Goal: Register for event/course

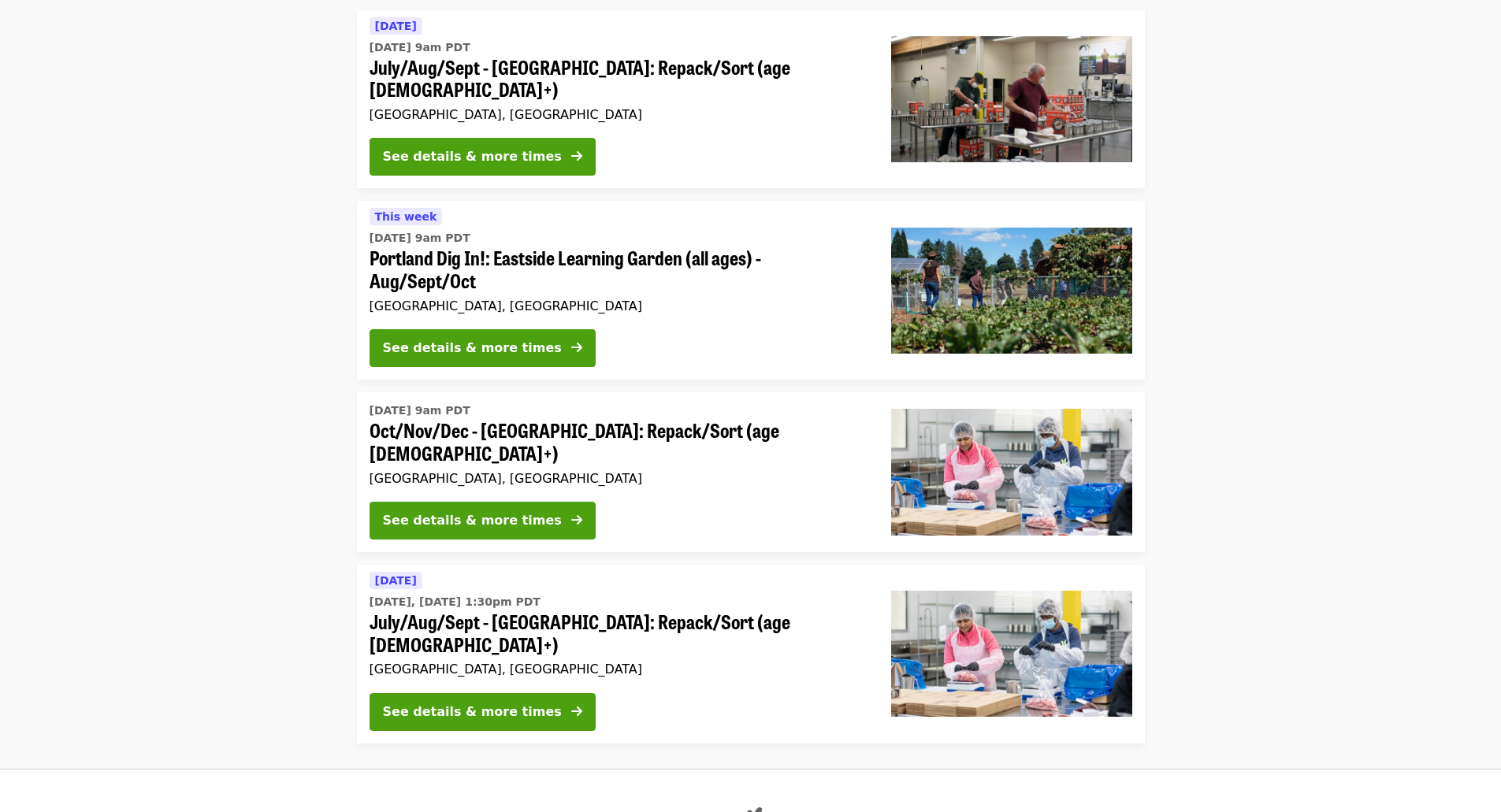
scroll to position [1023, 0]
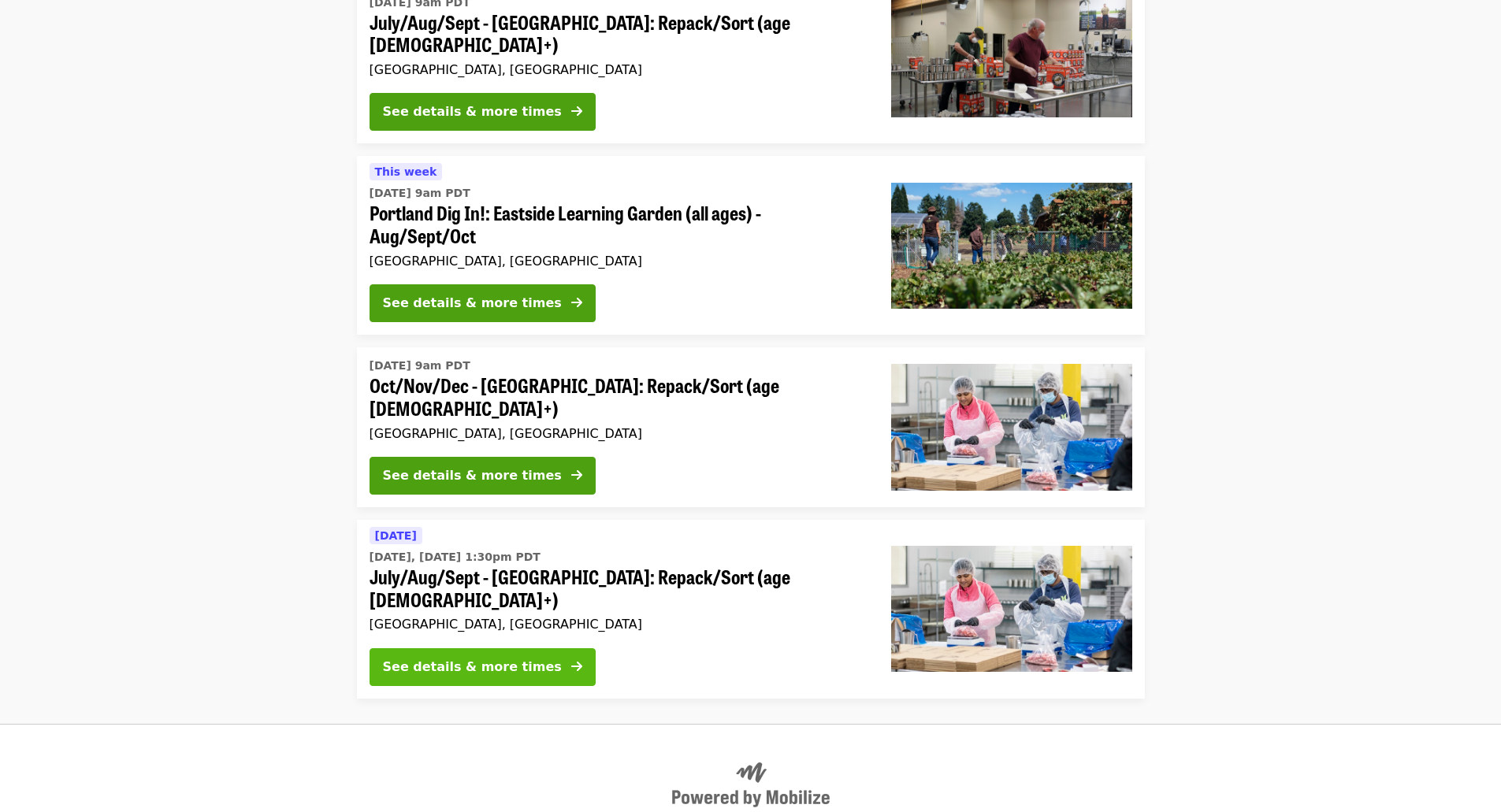
click at [428, 657] on div "See details & more times" at bounding box center [472, 667] width 179 height 19
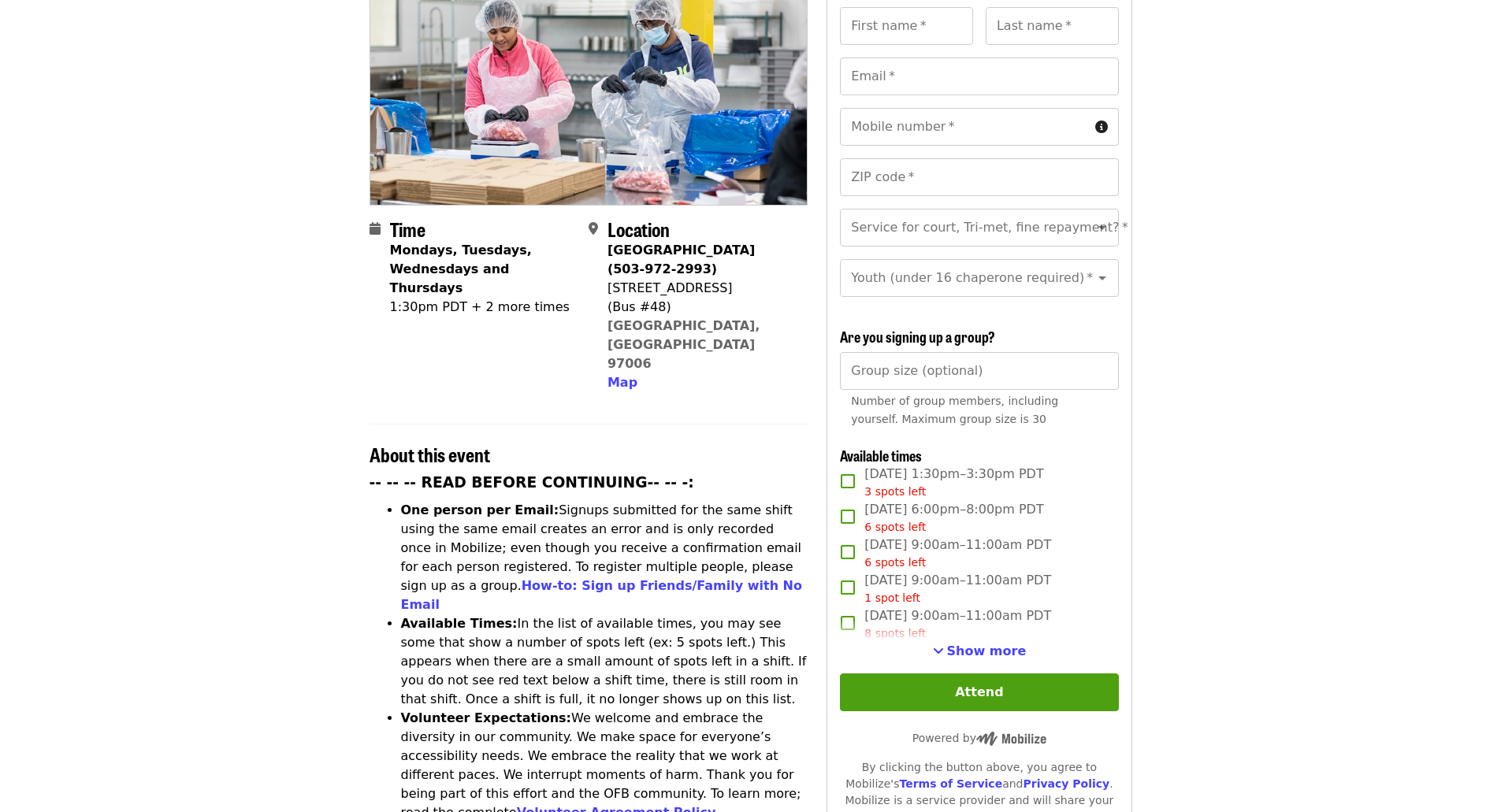
scroll to position [236, 0]
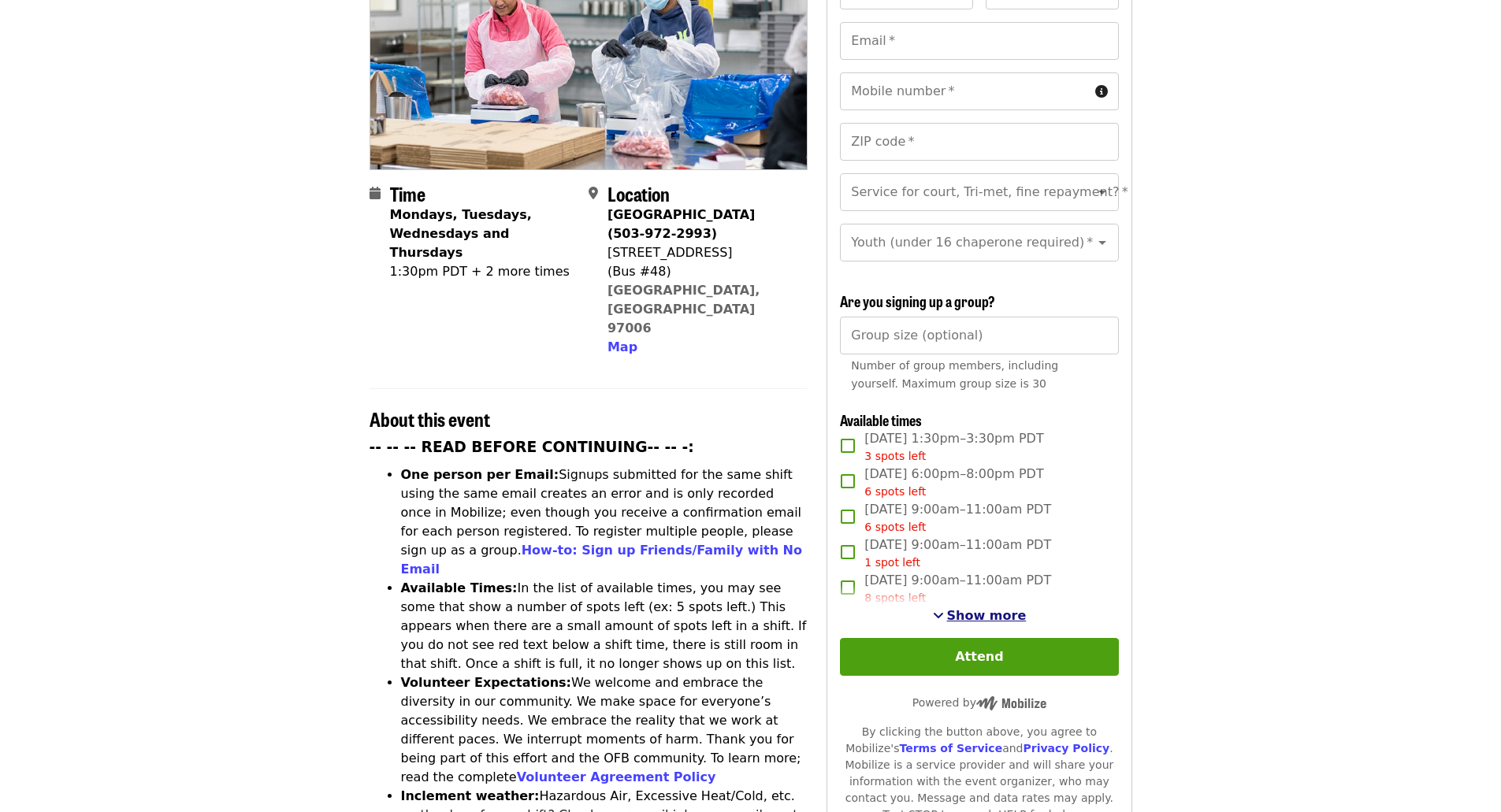
click at [960, 611] on span "Show more" at bounding box center [986, 615] width 80 height 15
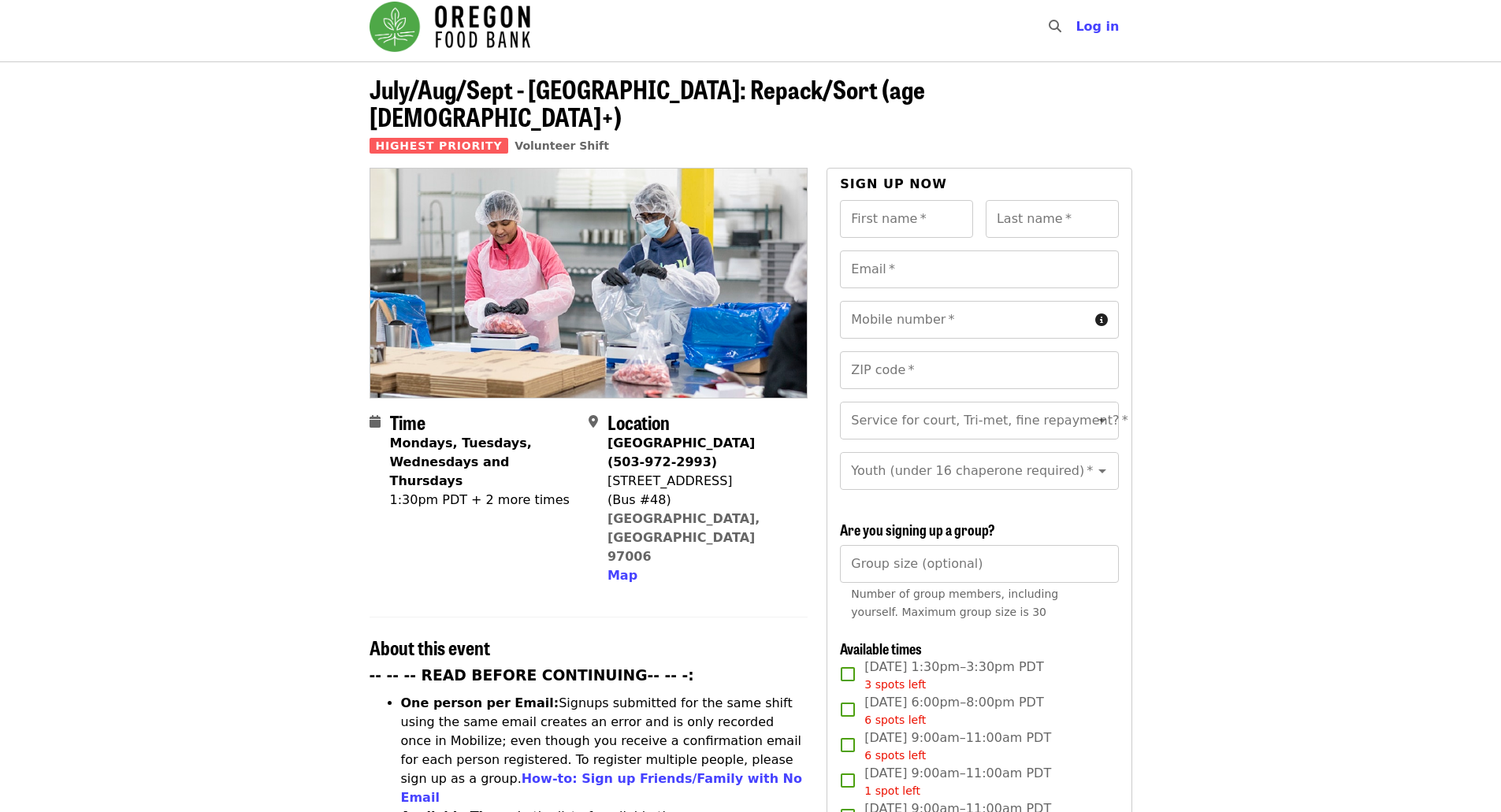
scroll to position [0, 0]
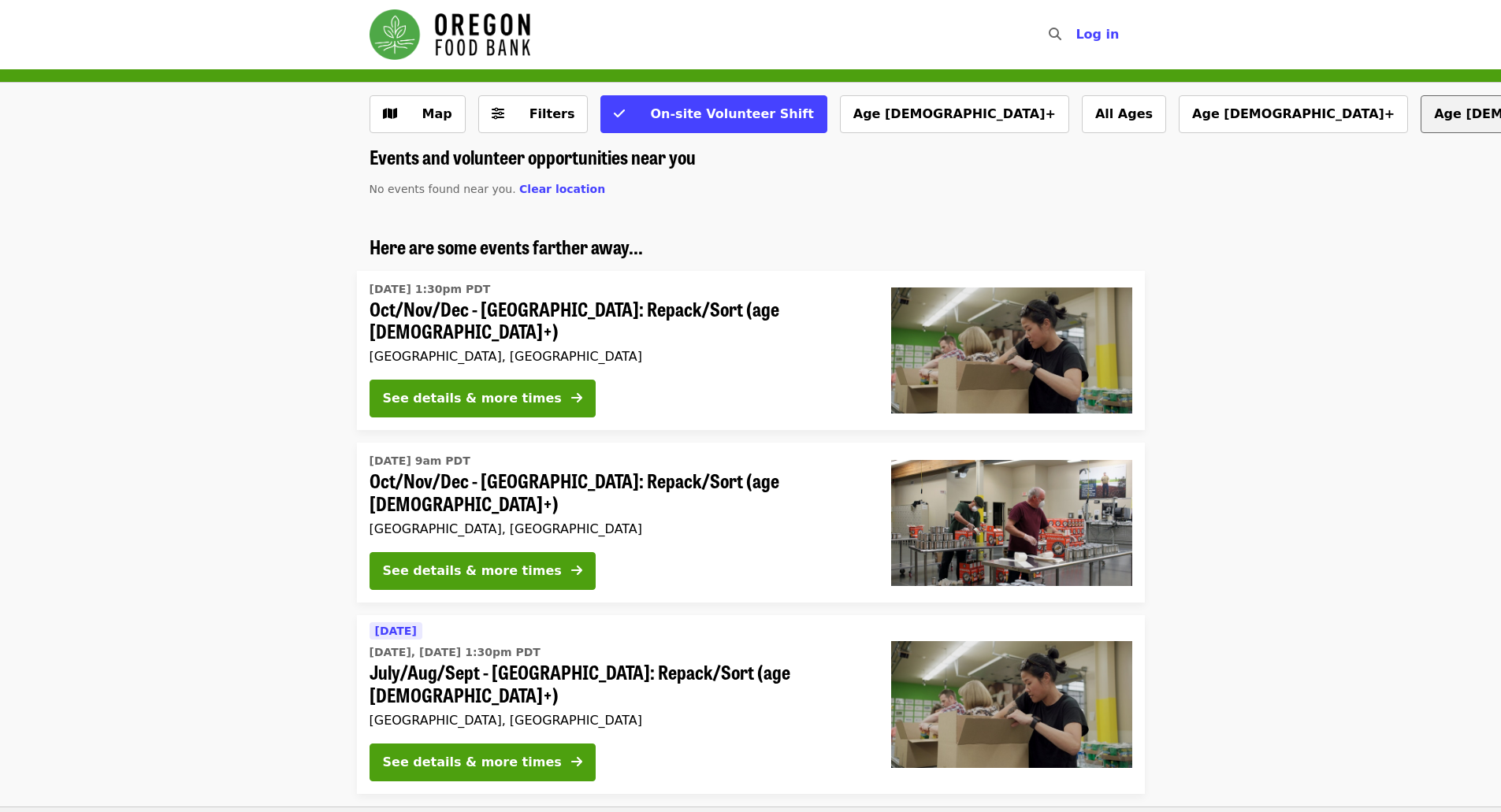
click at [1081, 112] on button "All Ages" at bounding box center [1124, 113] width 85 height 37
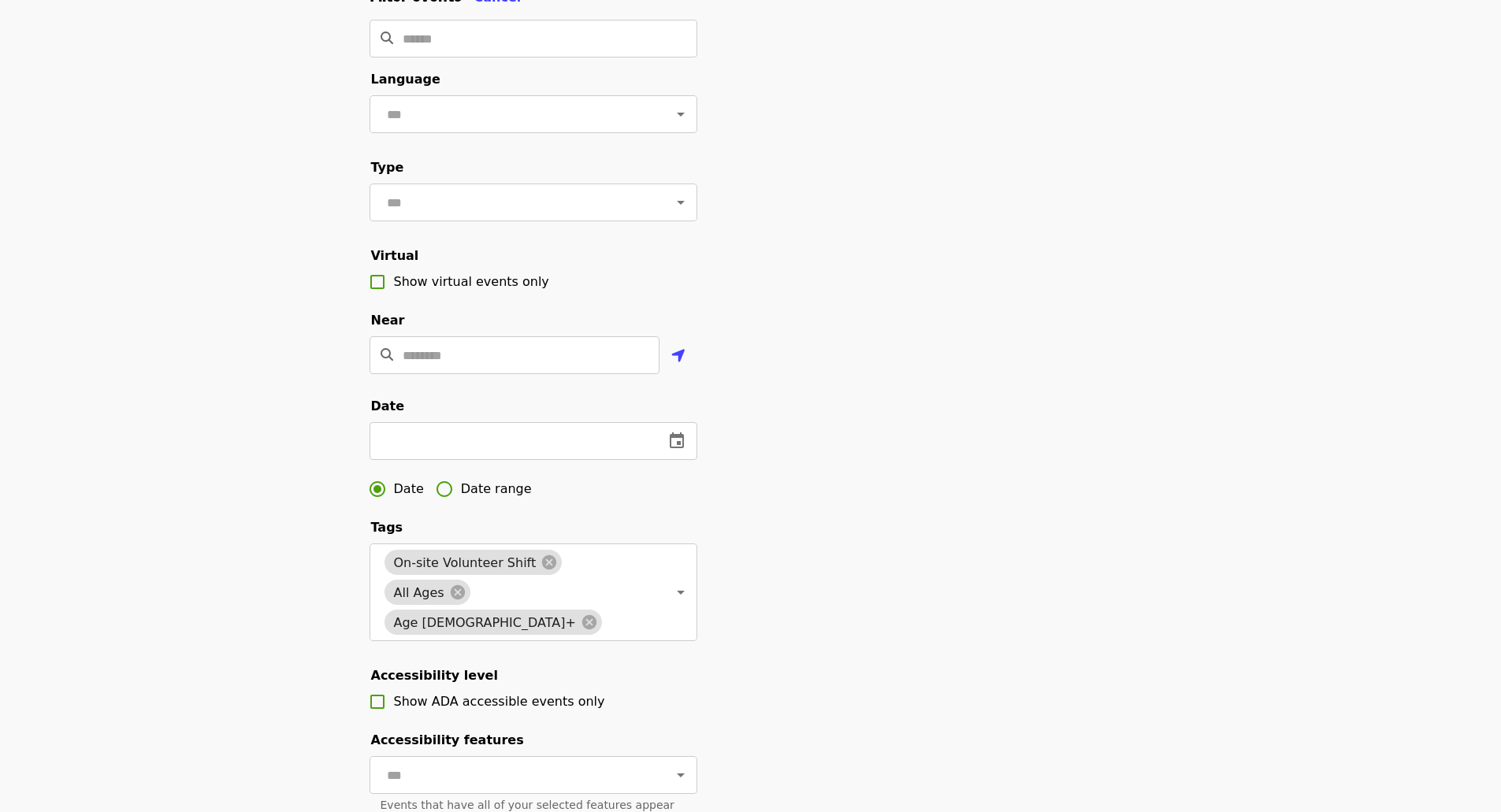
scroll to position [236, 0]
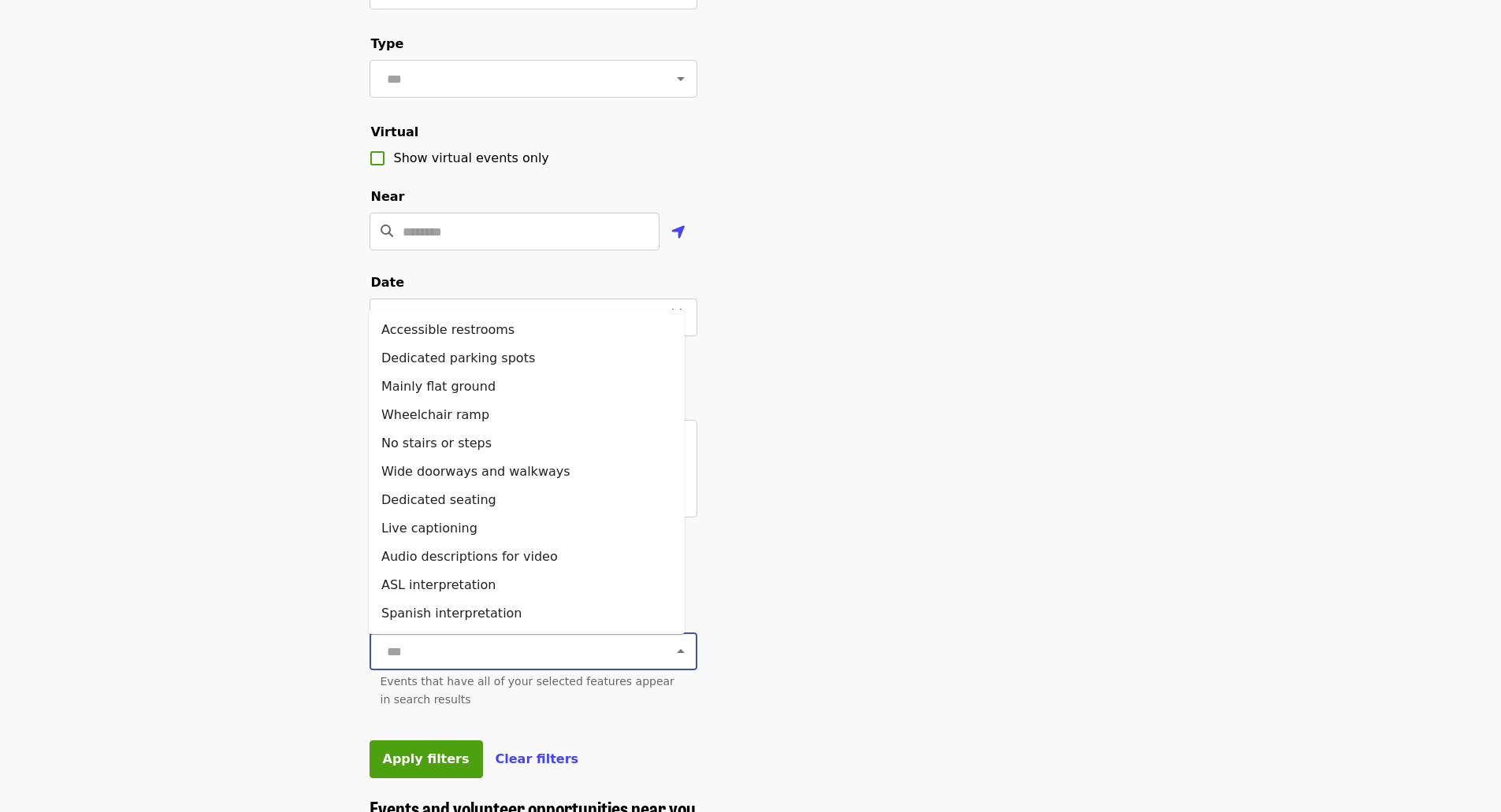
click at [581, 656] on input "text" at bounding box center [514, 651] width 264 height 30
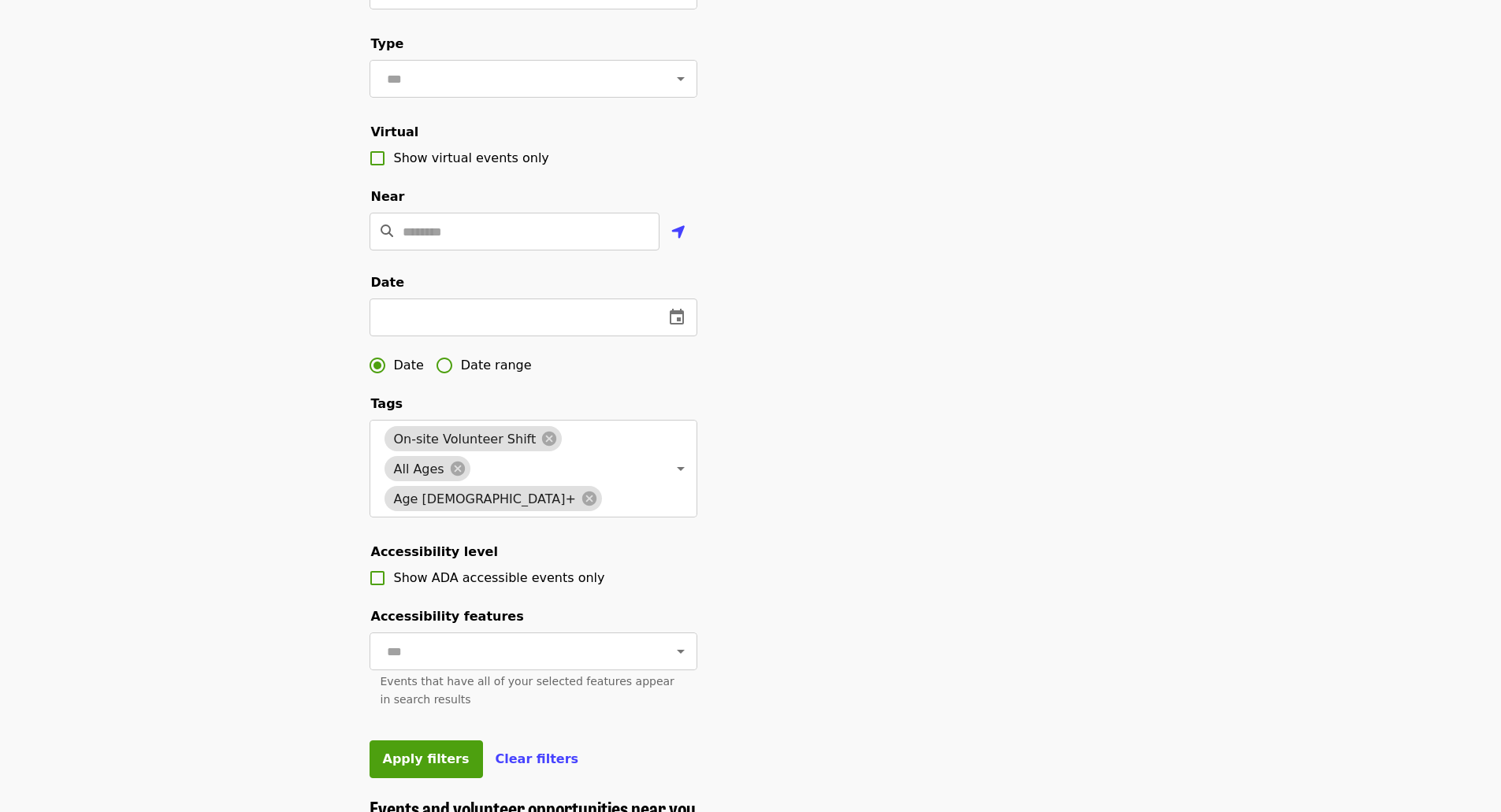
click at [839, 685] on div "Filter events Cancel ​ Language ​ Type ​ Virtual Show virtual events only Near …" at bounding box center [751, 327] width 787 height 938
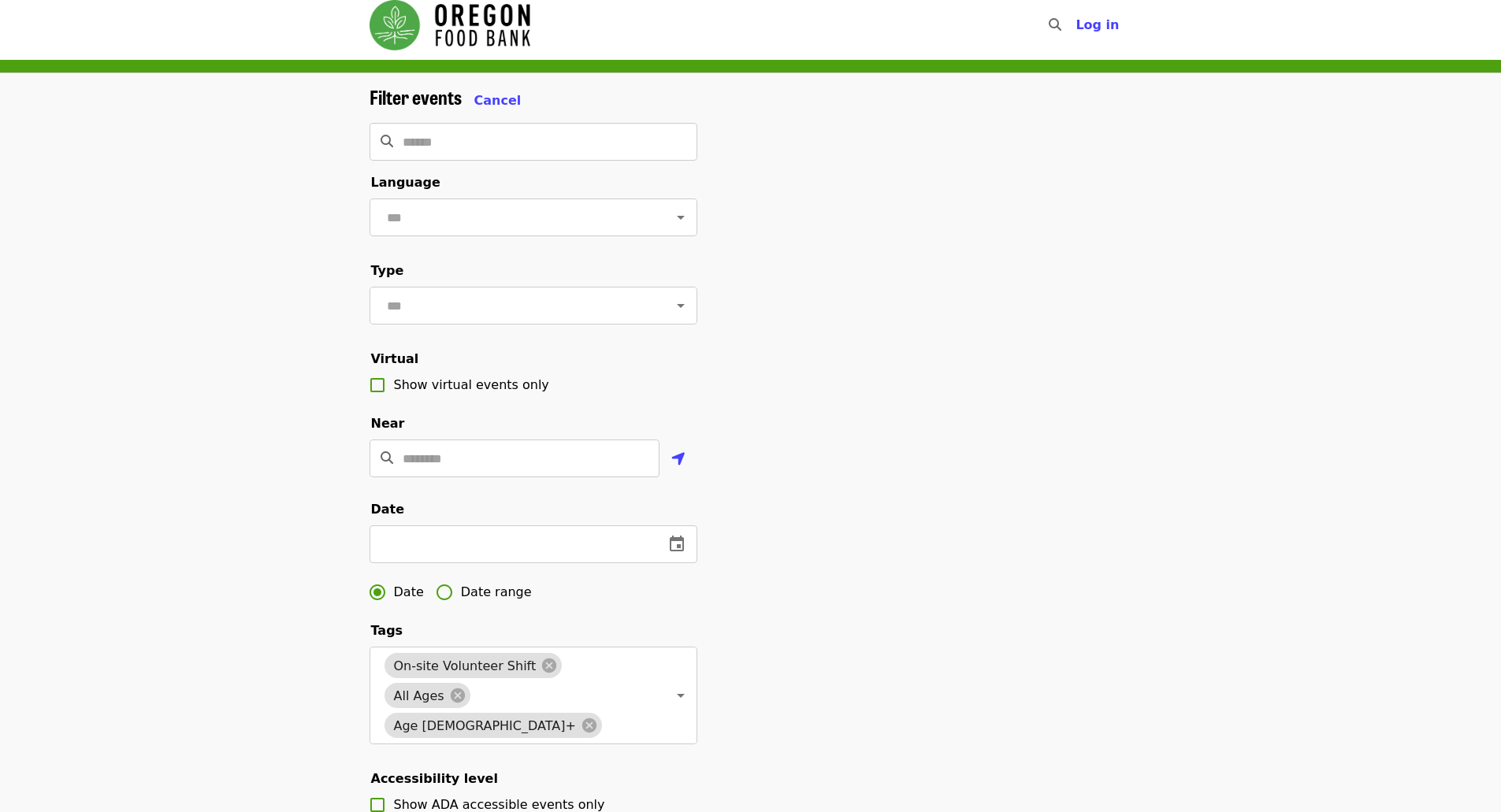
scroll to position [0, 0]
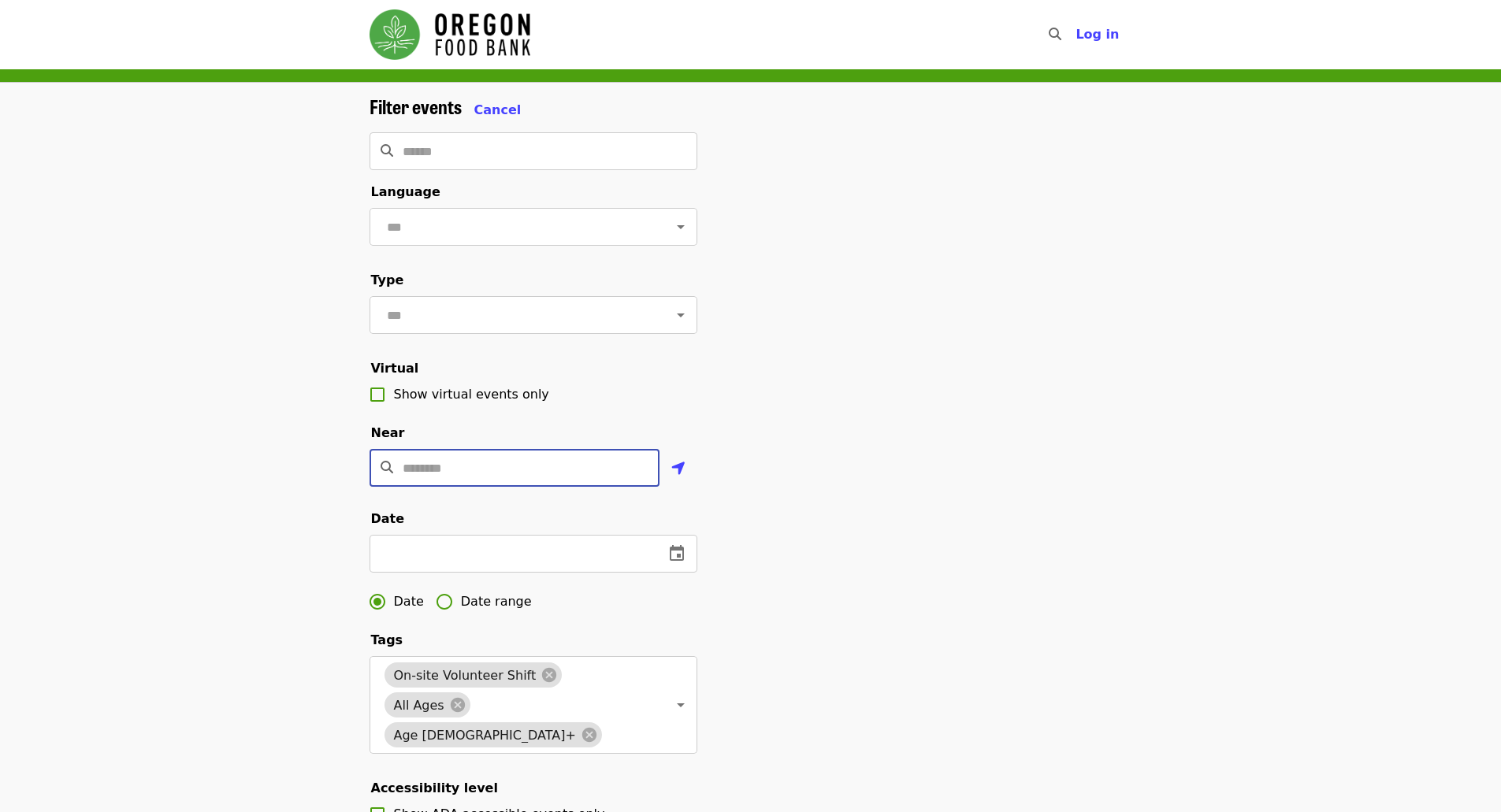
click at [537, 487] on input "Location" at bounding box center [530, 467] width 256 height 37
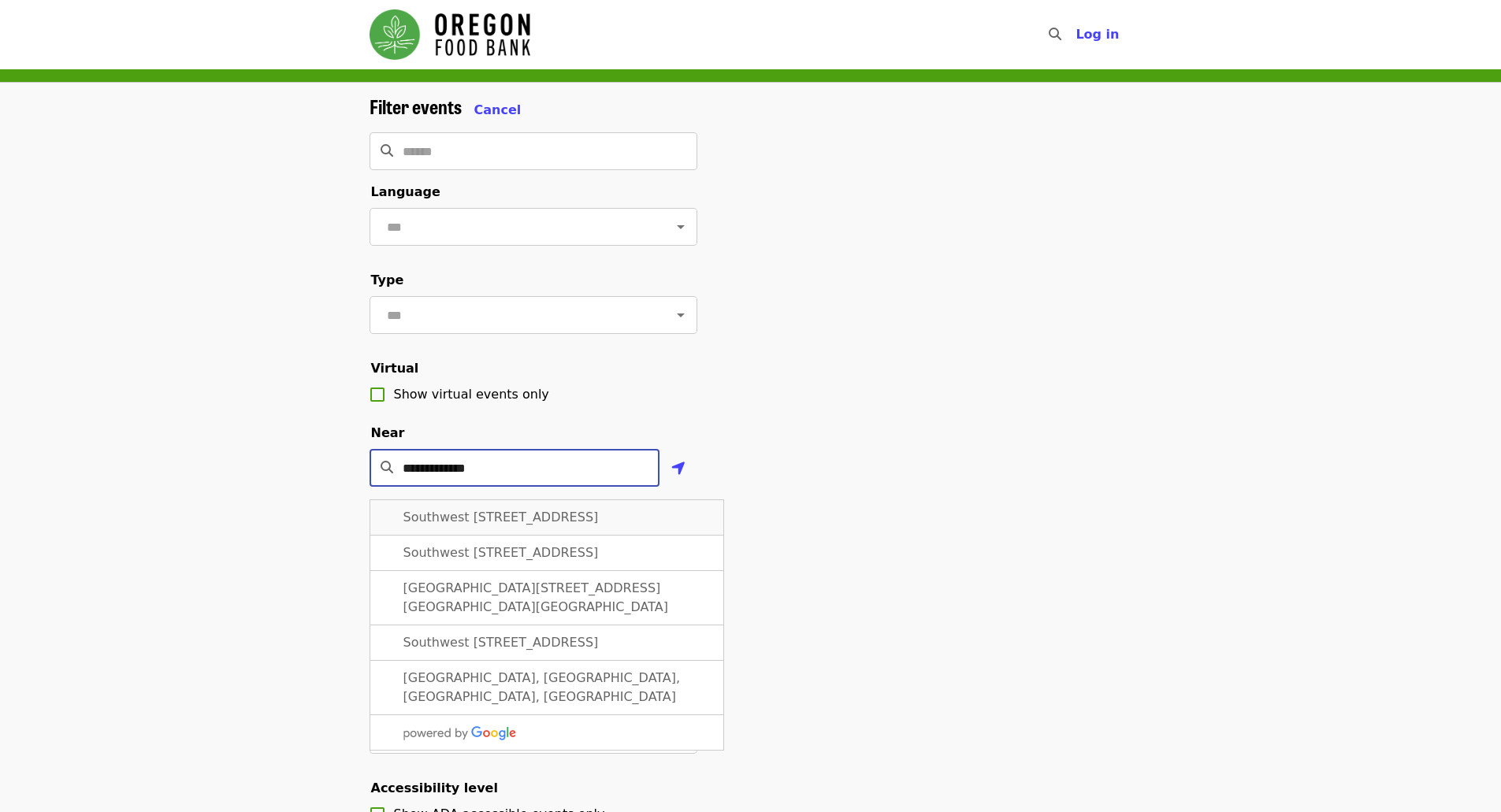
click at [543, 524] on span "Southwest [STREET_ADDRESS]" at bounding box center [500, 517] width 195 height 15
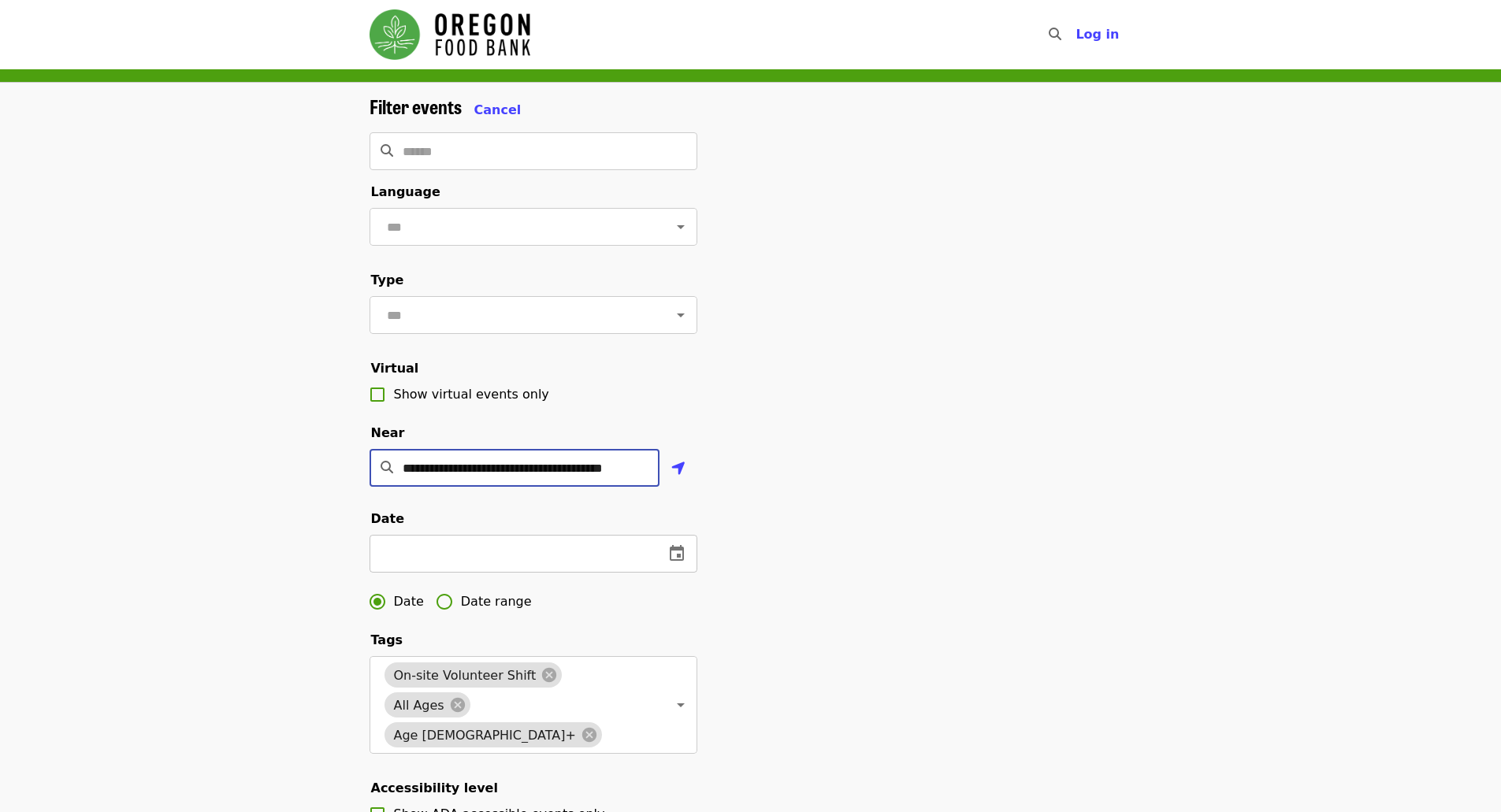
type input "**********"
click at [545, 571] on input "text" at bounding box center [511, 553] width 282 height 37
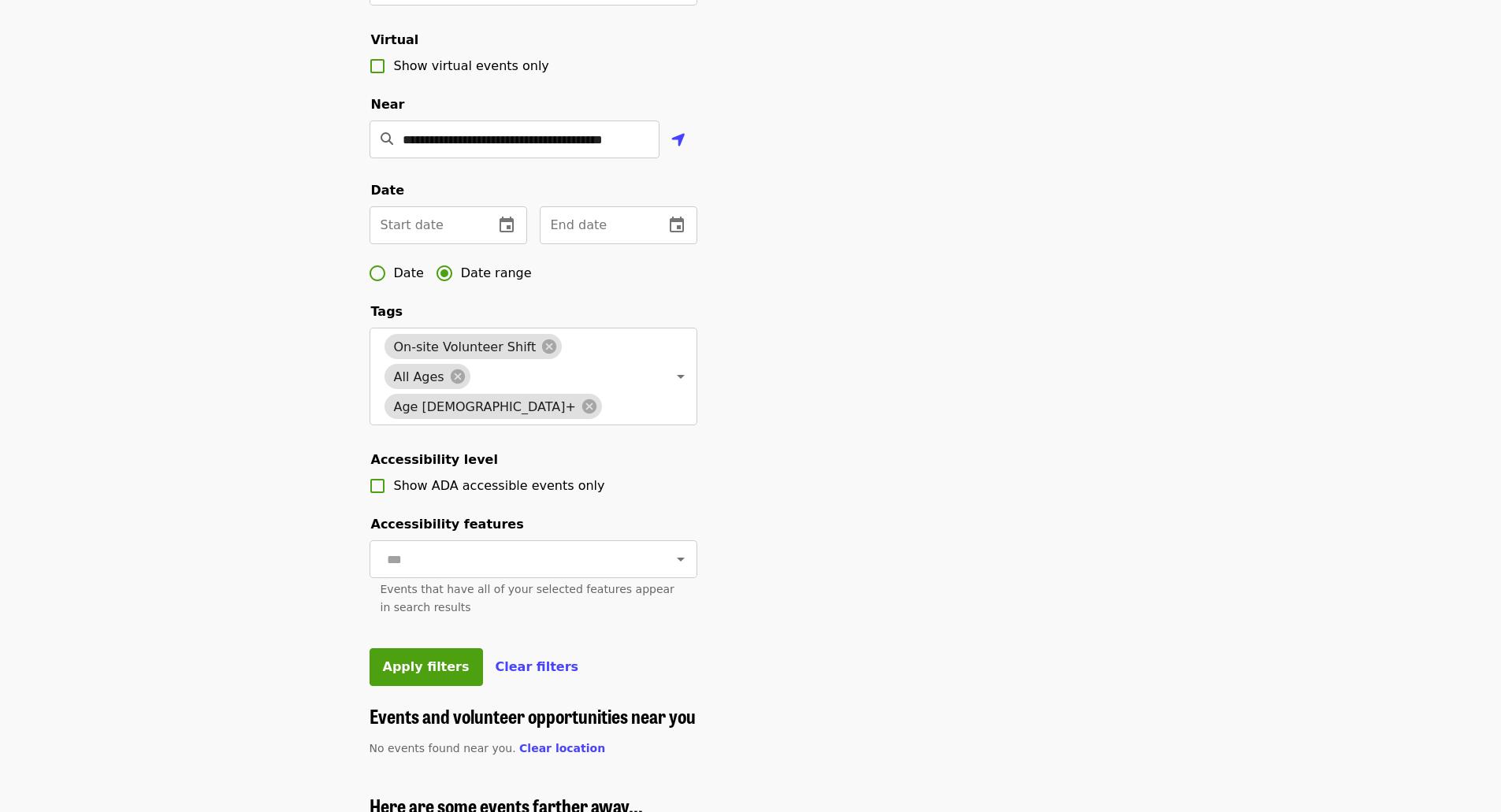
scroll to position [472, 0]
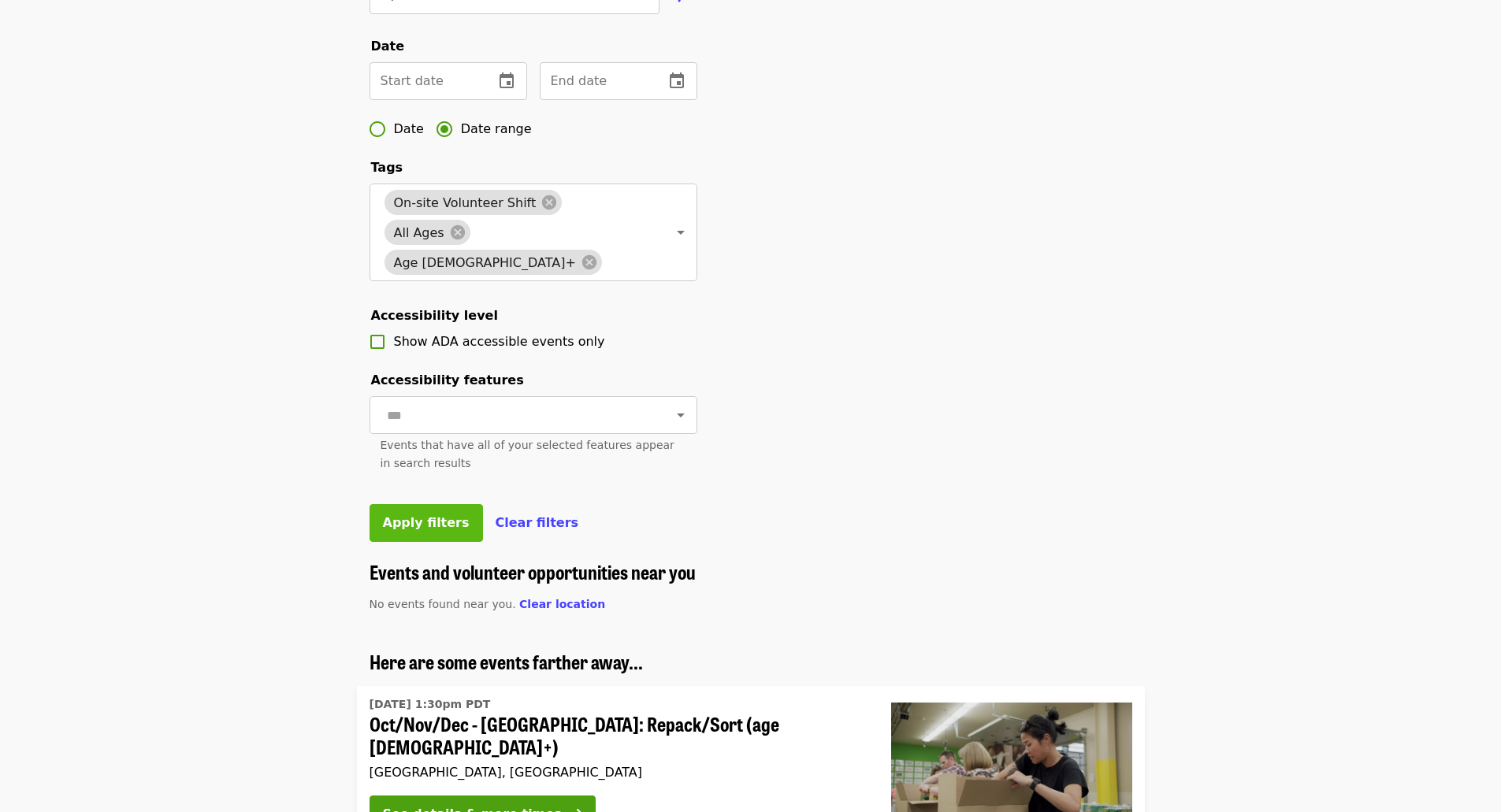
click at [431, 541] on button "Apply filters" at bounding box center [426, 522] width 113 height 37
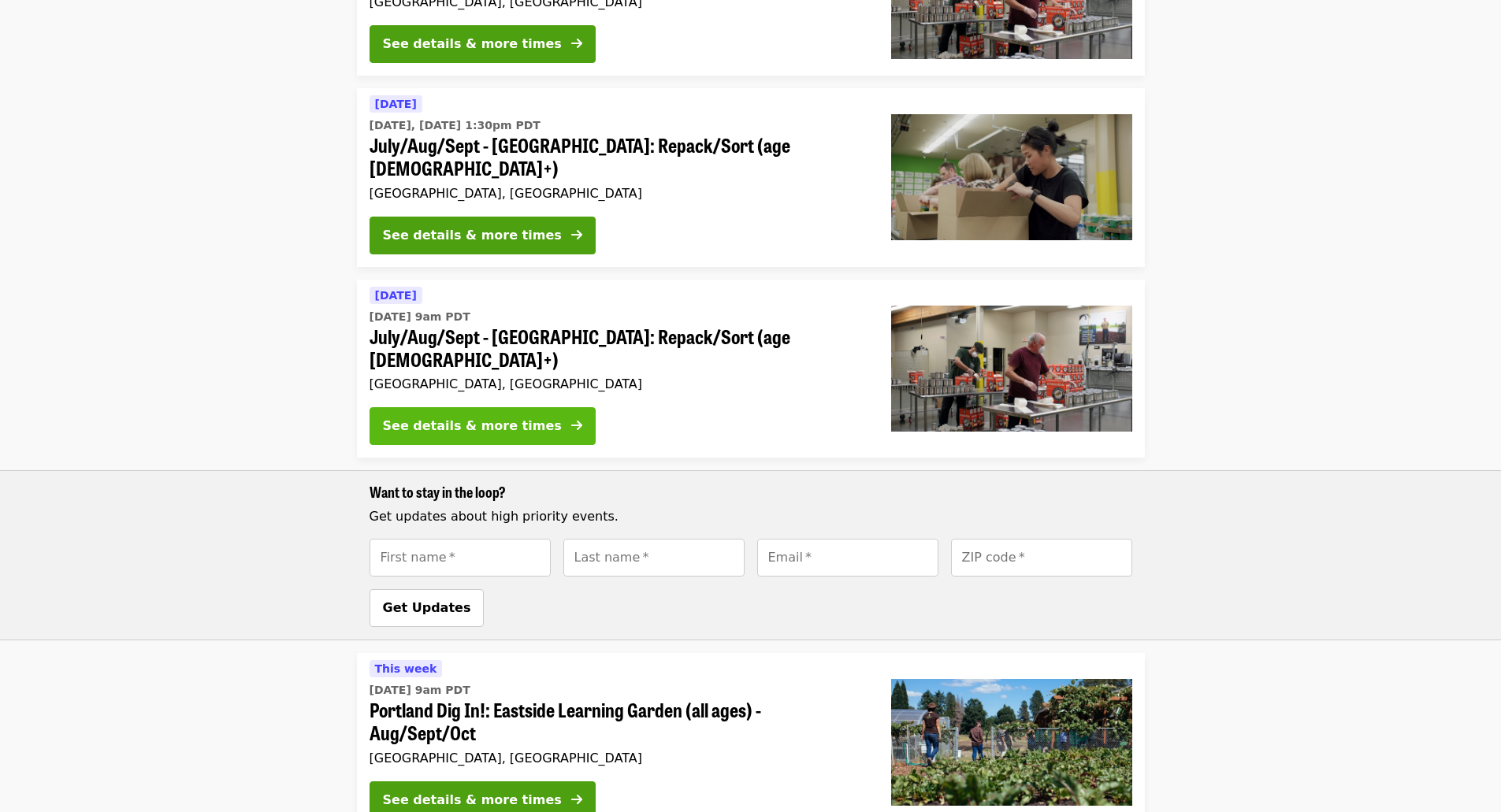
scroll to position [866, 0]
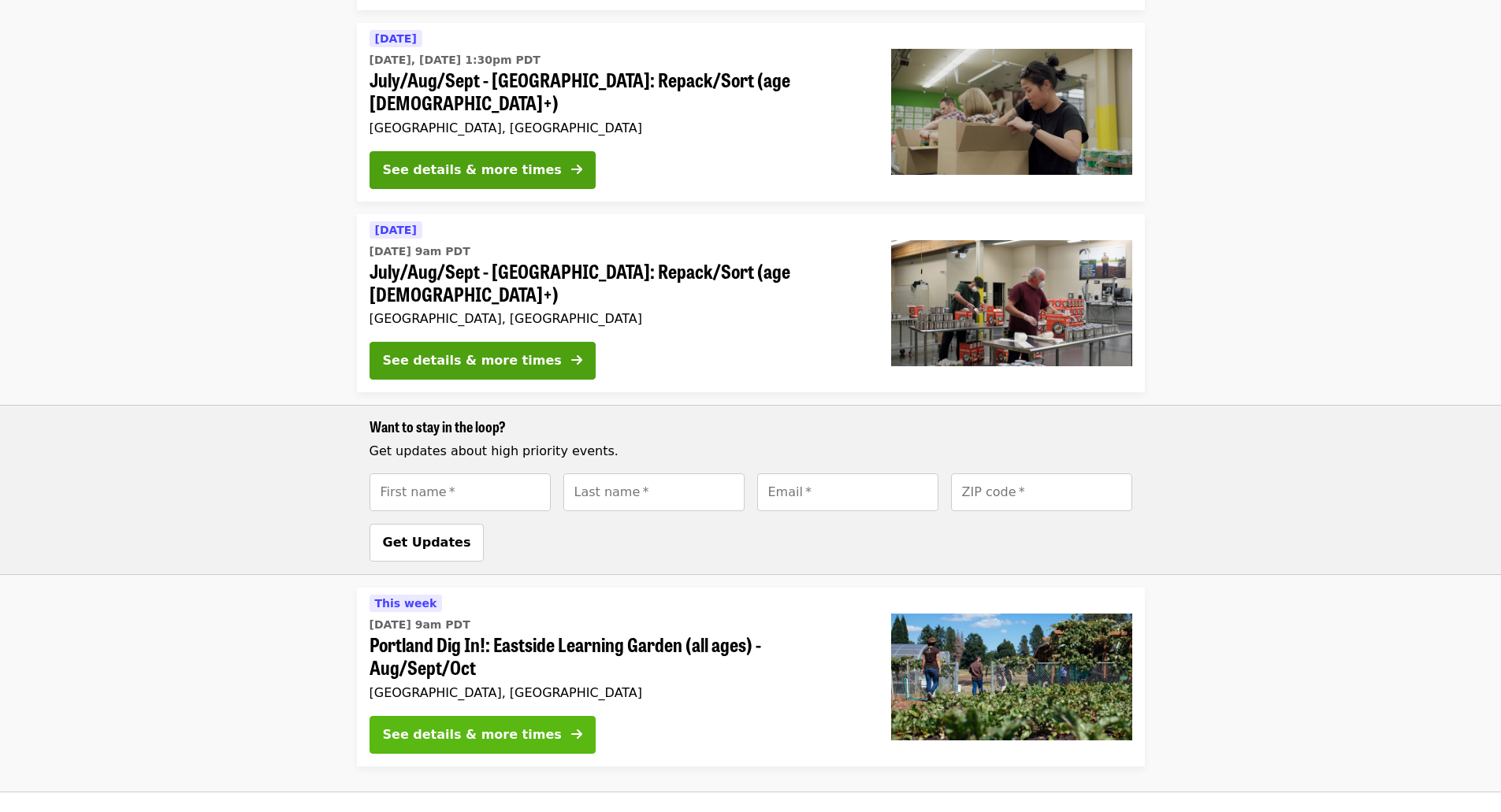
click at [458, 725] on div "See details & more times" at bounding box center [472, 734] width 179 height 19
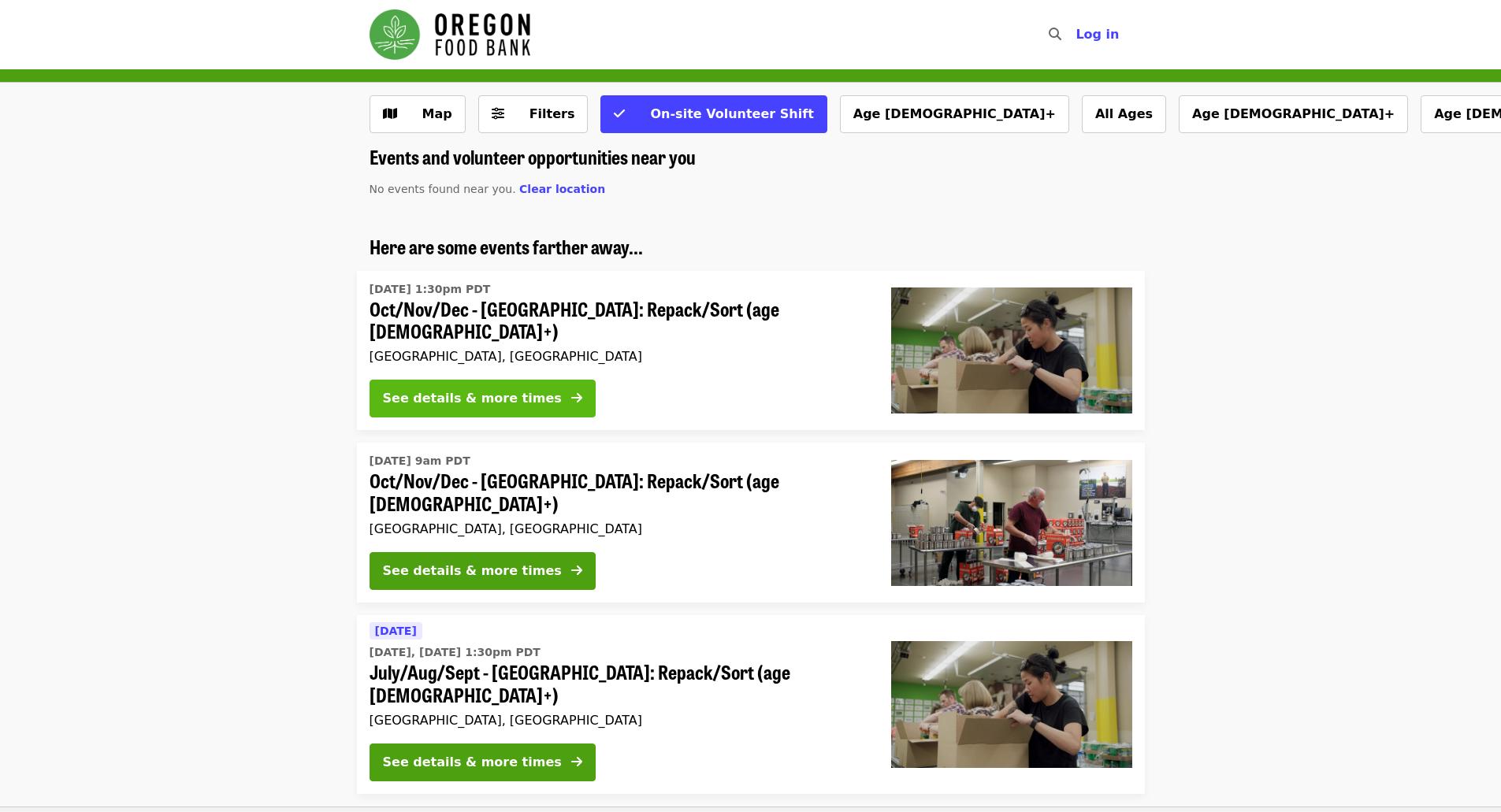
click at [487, 379] on button "See details & more times" at bounding box center [482, 397] width 226 height 37
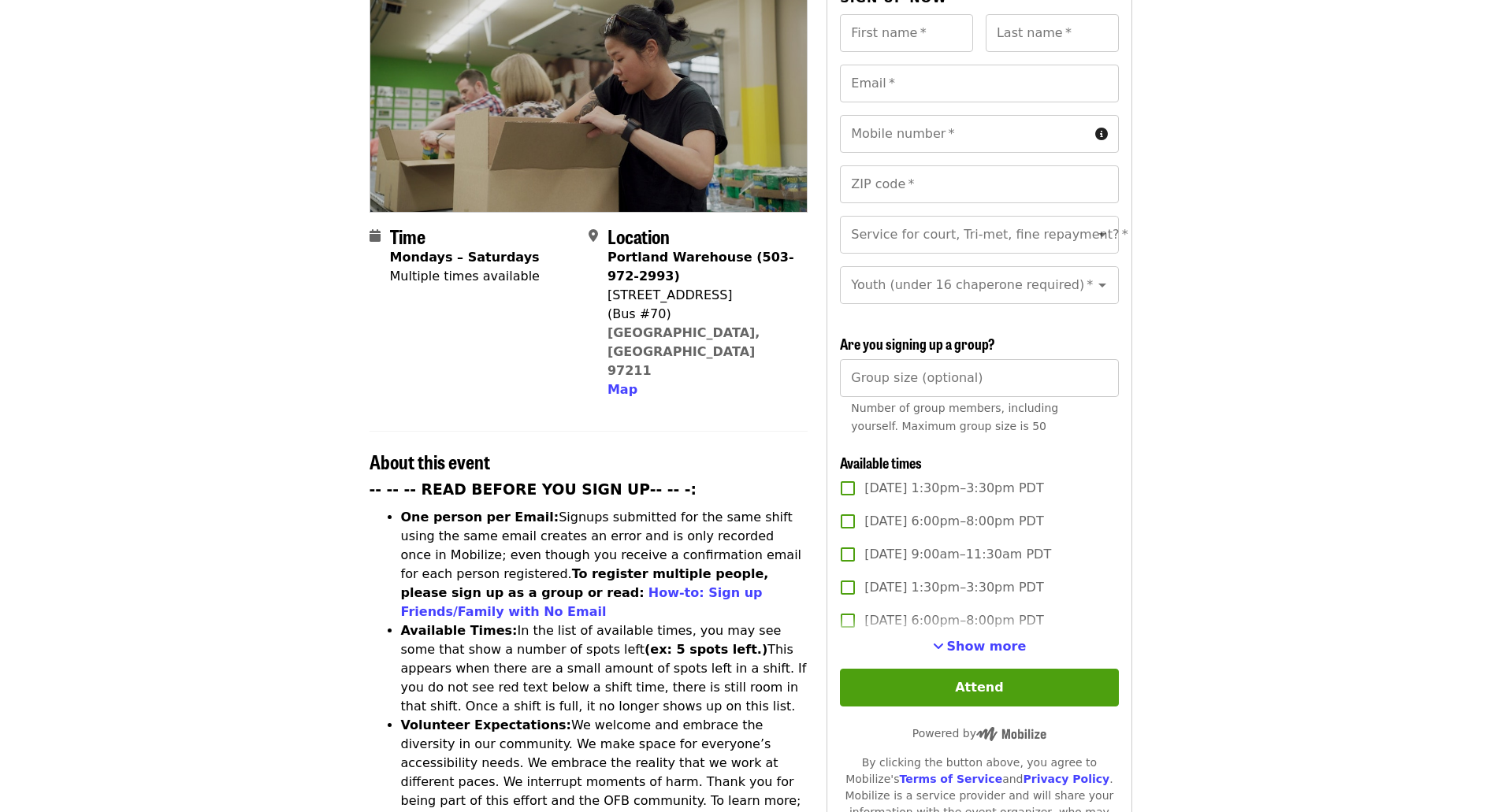
scroll to position [236, 0]
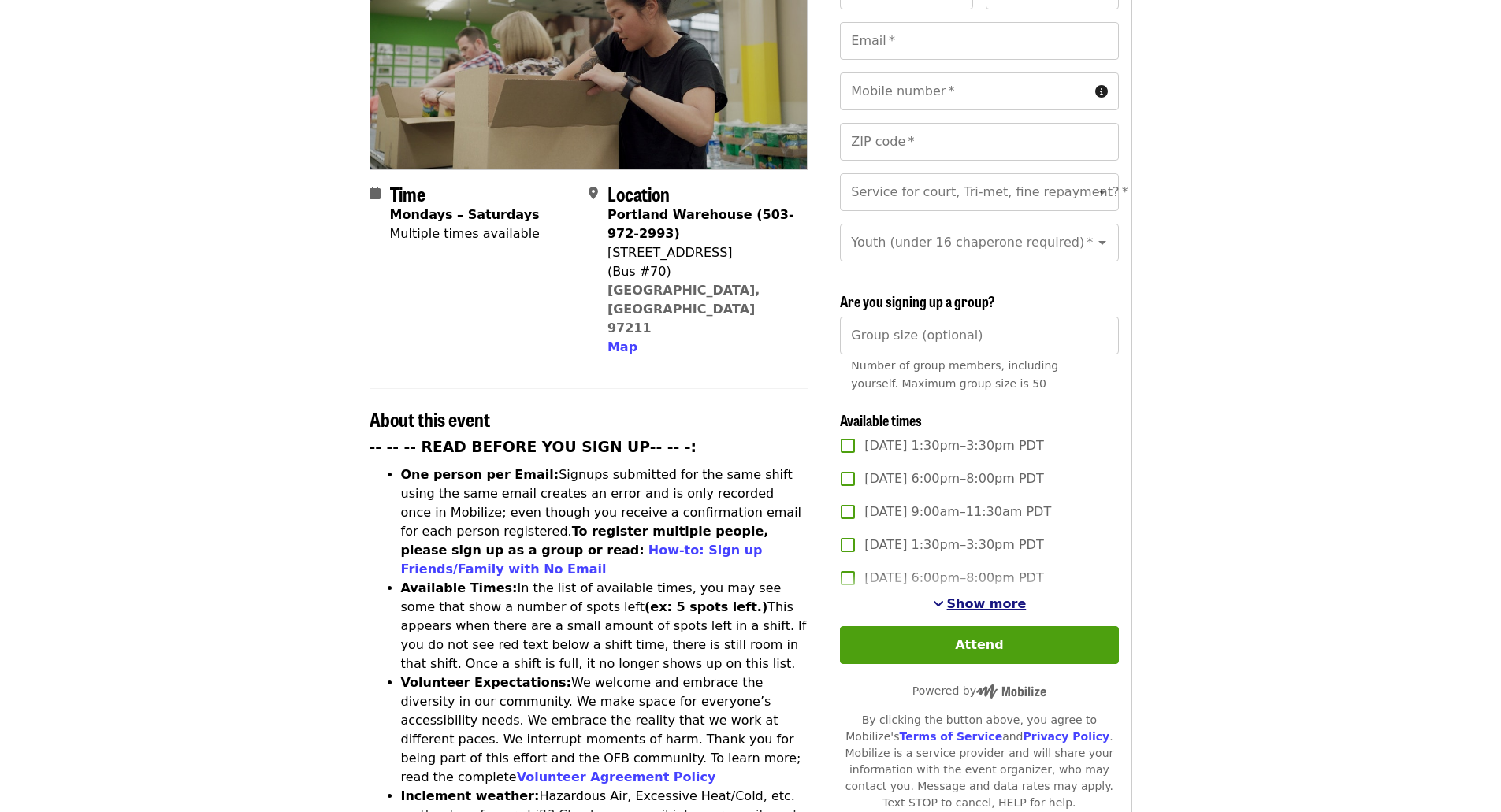
click at [1000, 597] on span "Show more" at bounding box center [986, 604] width 80 height 15
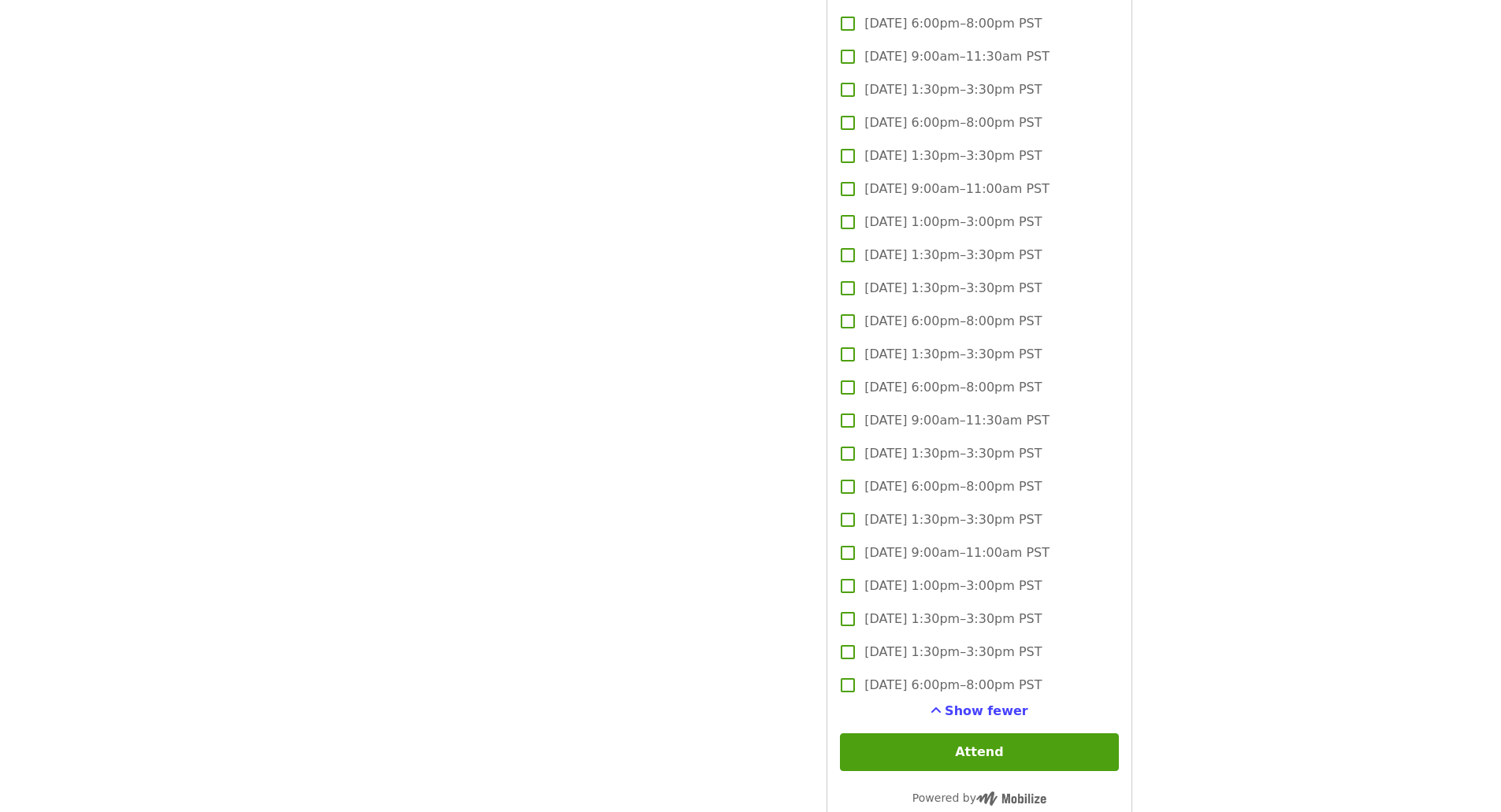
scroll to position [4015, 0]
